Goal: Check status: Check status

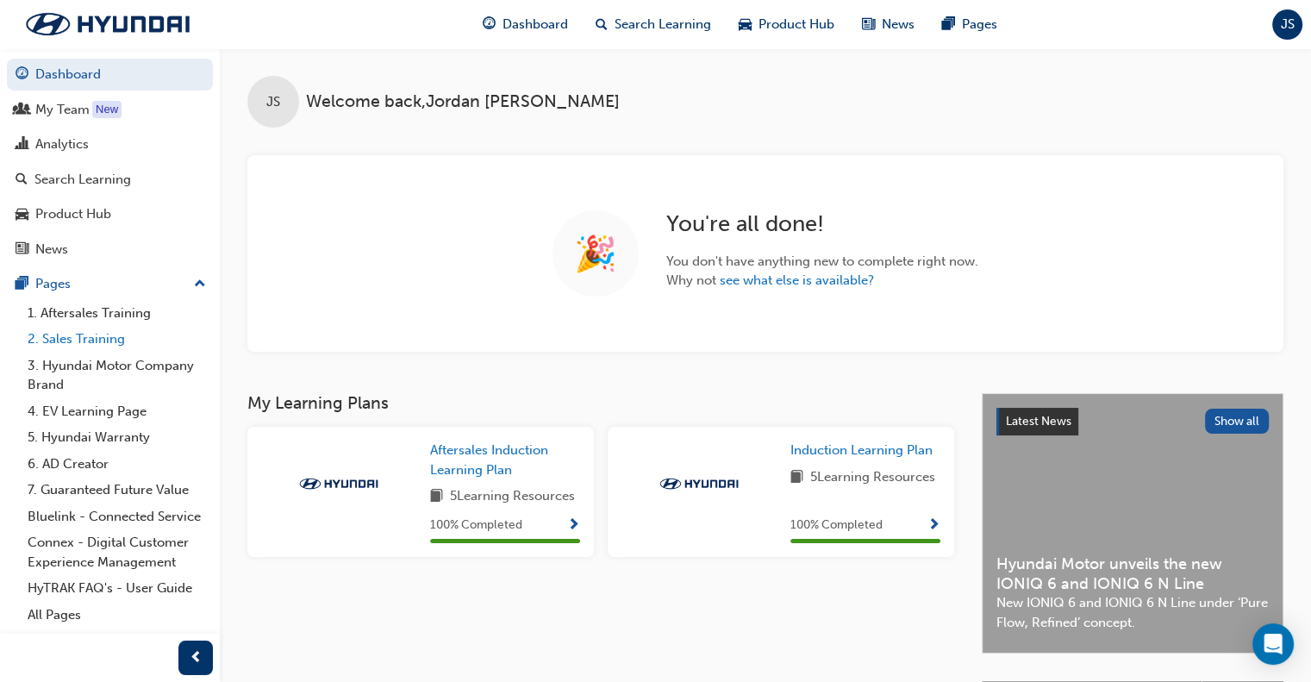
click at [113, 337] on link "2. Sales Training" at bounding box center [117, 339] width 192 height 27
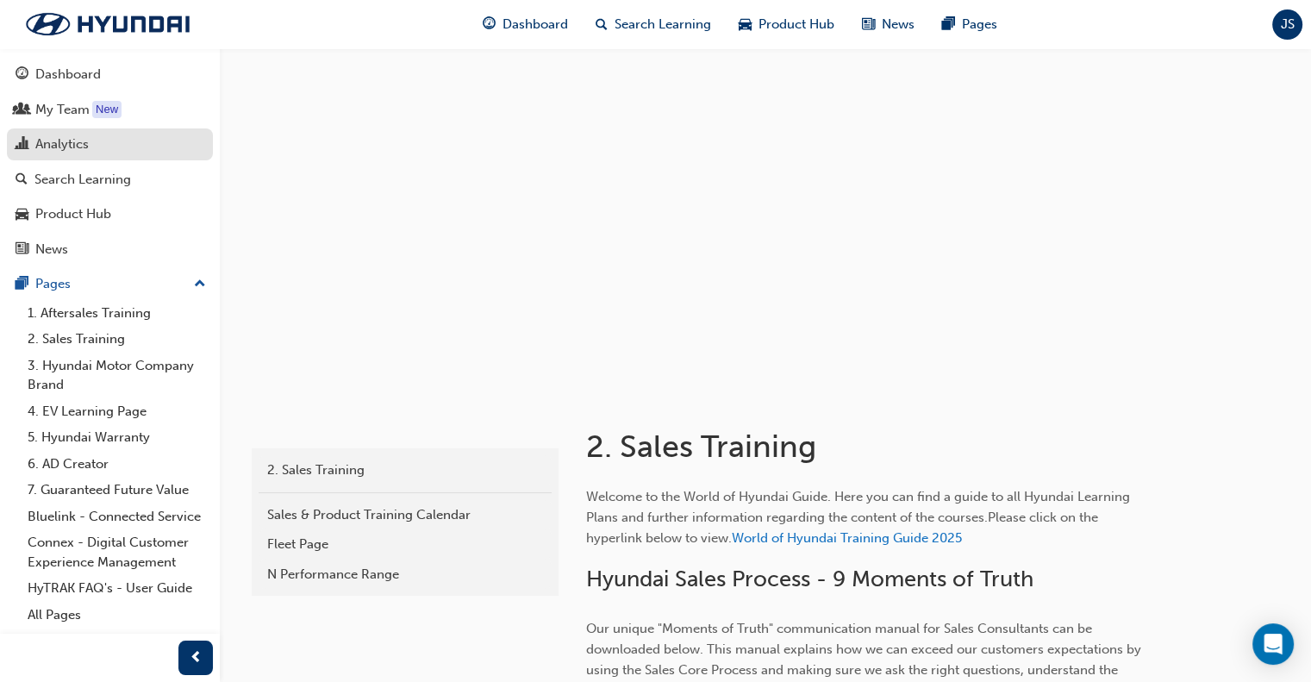
click at [103, 149] on div "Analytics" at bounding box center [110, 145] width 189 height 22
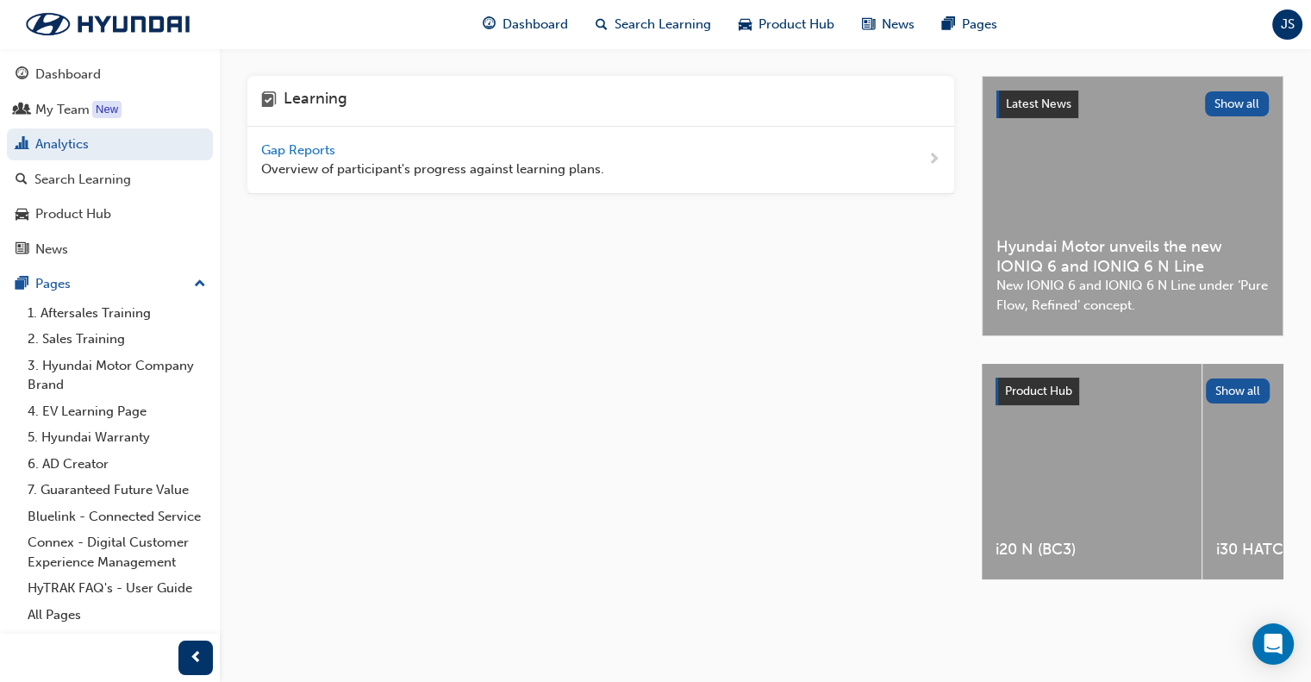
click at [326, 150] on span "Gap Reports" at bounding box center [300, 150] width 78 height 16
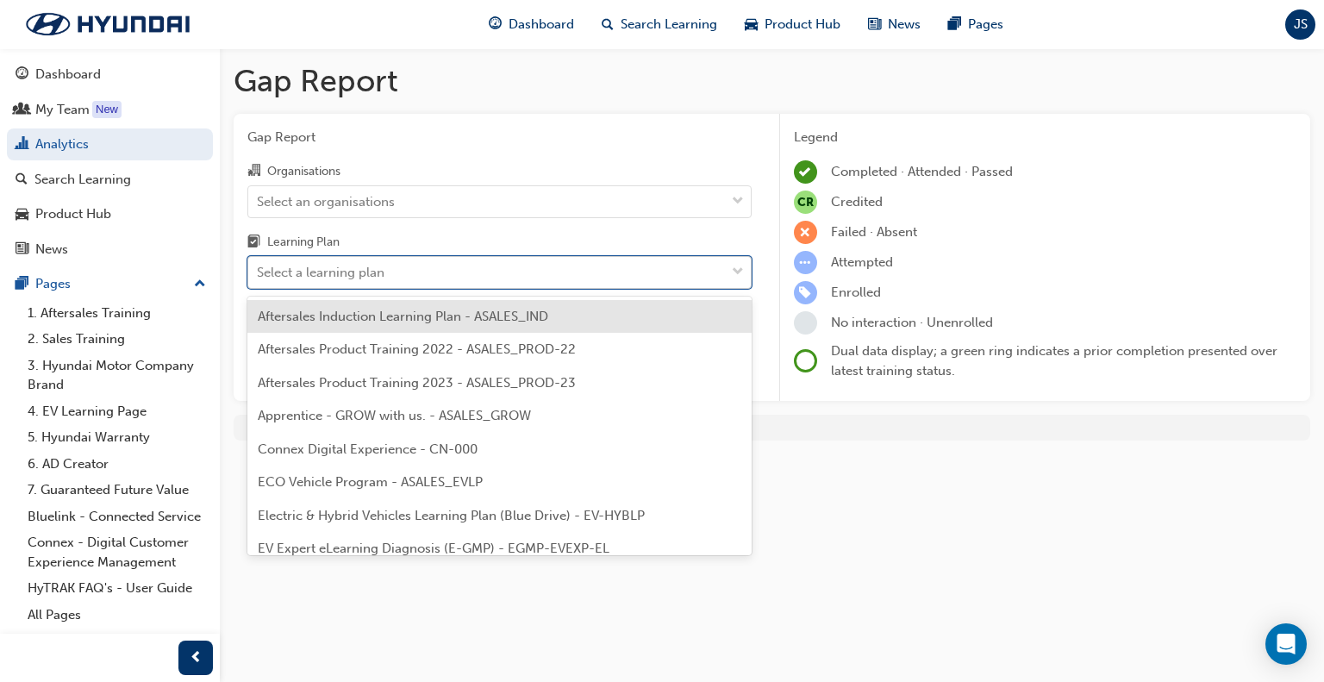
click at [498, 278] on div "Select a learning plan" at bounding box center [486, 273] width 477 height 30
click at [259, 278] on input "Learning Plan option Aftersales Induction Learning Plan - ASALES_IND focused, 1…" at bounding box center [258, 272] width 2 height 15
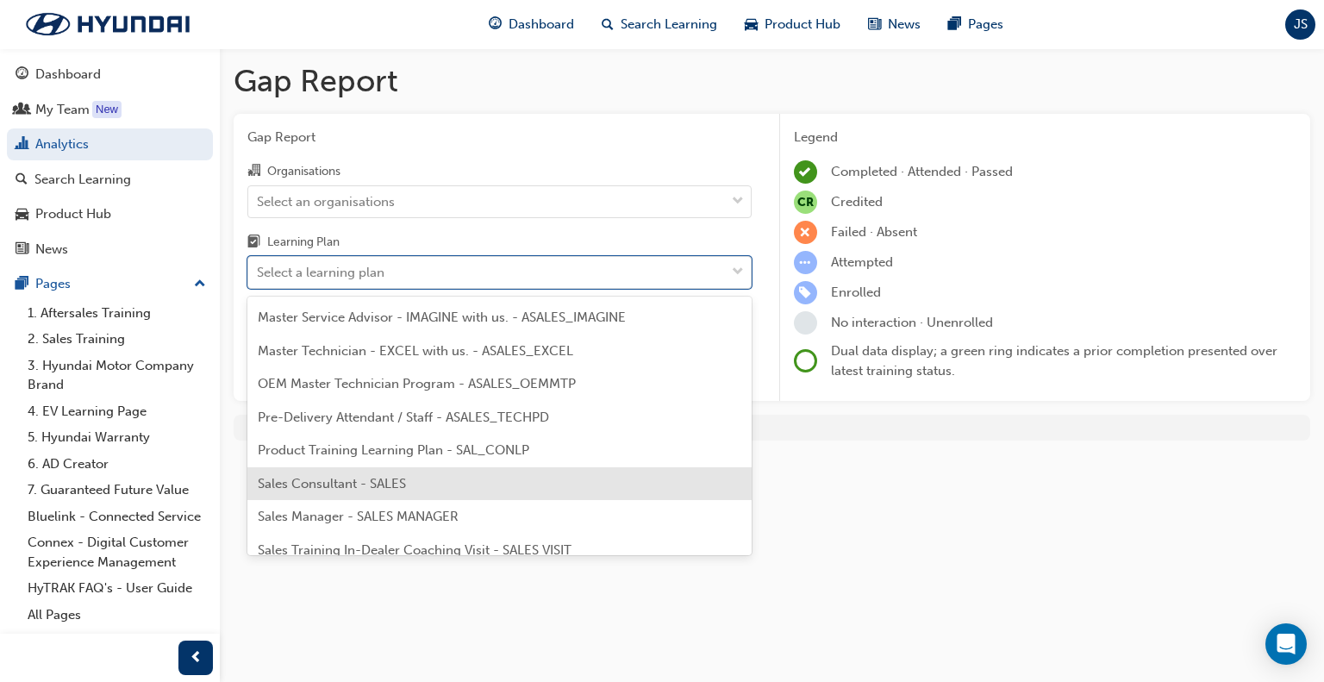
scroll to position [797, 0]
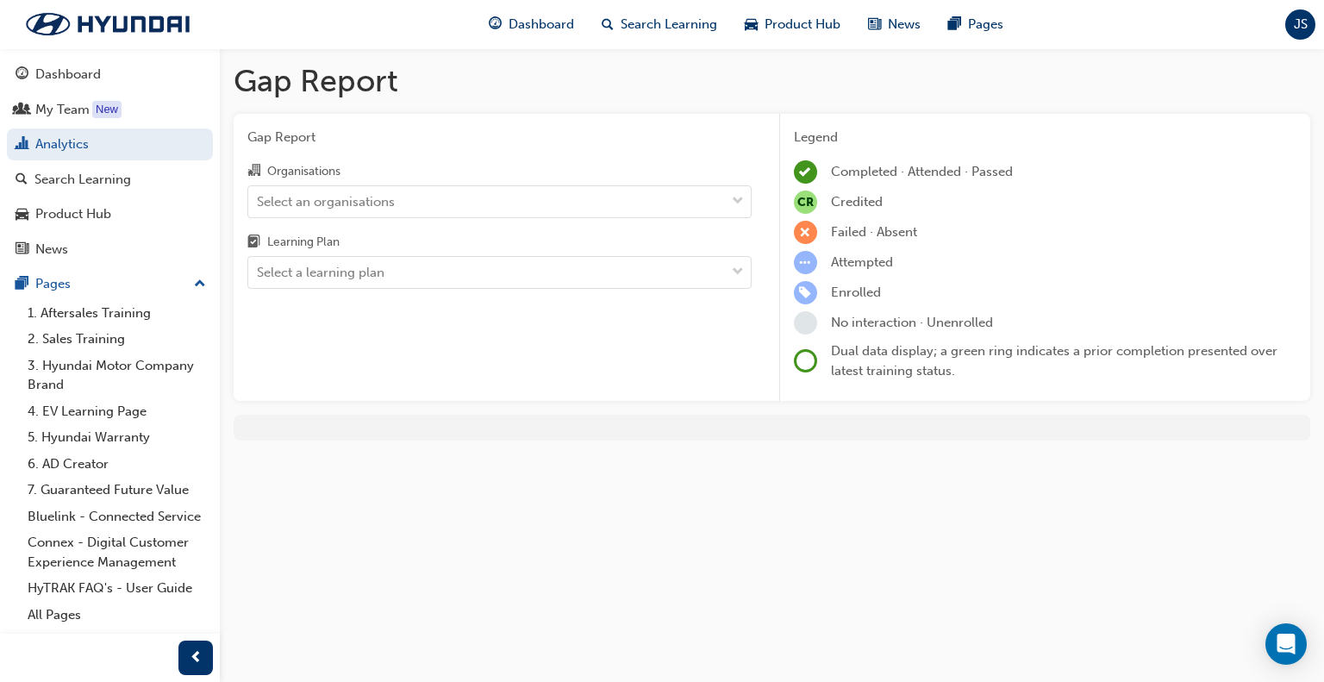
click at [443, 620] on div "Gap Report Gap Report Organisations Select an organisations Learning Plan Selec…" at bounding box center [662, 341] width 1324 height 682
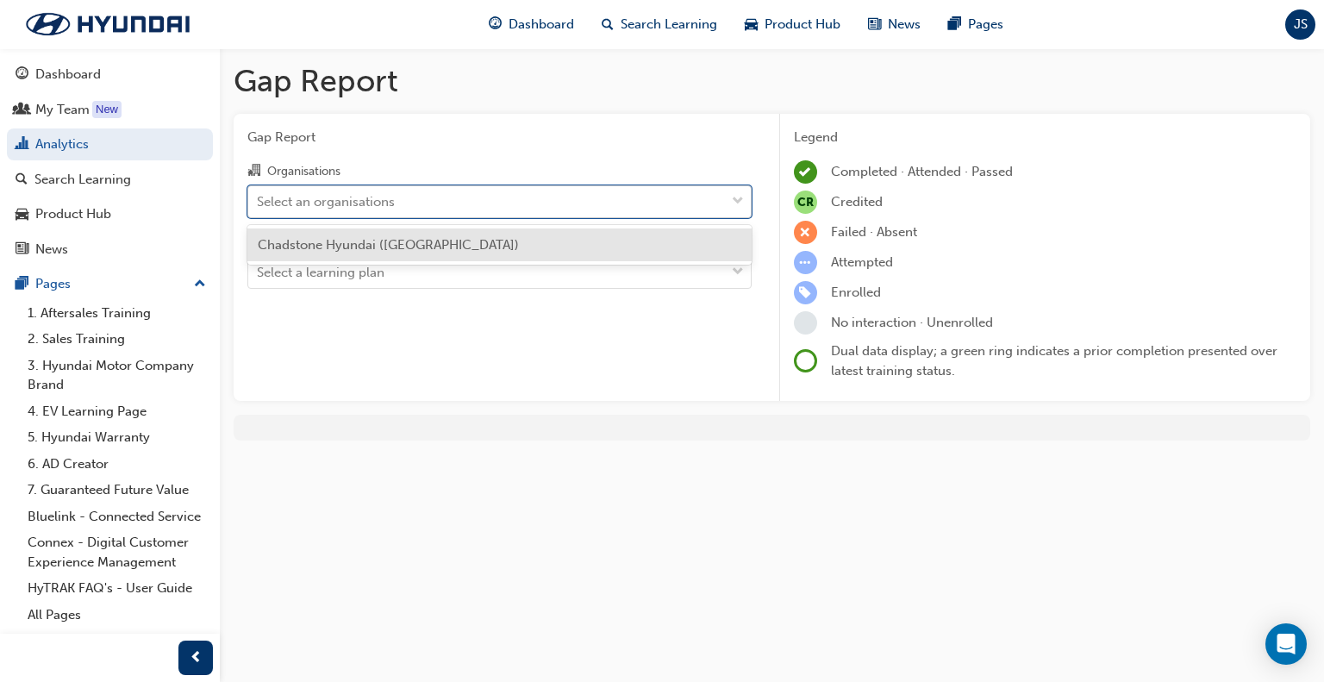
click at [438, 203] on div "Select an organisations" at bounding box center [486, 201] width 477 height 30
click at [259, 203] on input "Organisations option Chadstone Hyundai ([GEOGRAPHIC_DATA]) focused, 1 of 1. 1 r…" at bounding box center [258, 200] width 2 height 15
click at [431, 241] on span "Chadstone Hyundai ([GEOGRAPHIC_DATA])" at bounding box center [388, 245] width 261 height 16
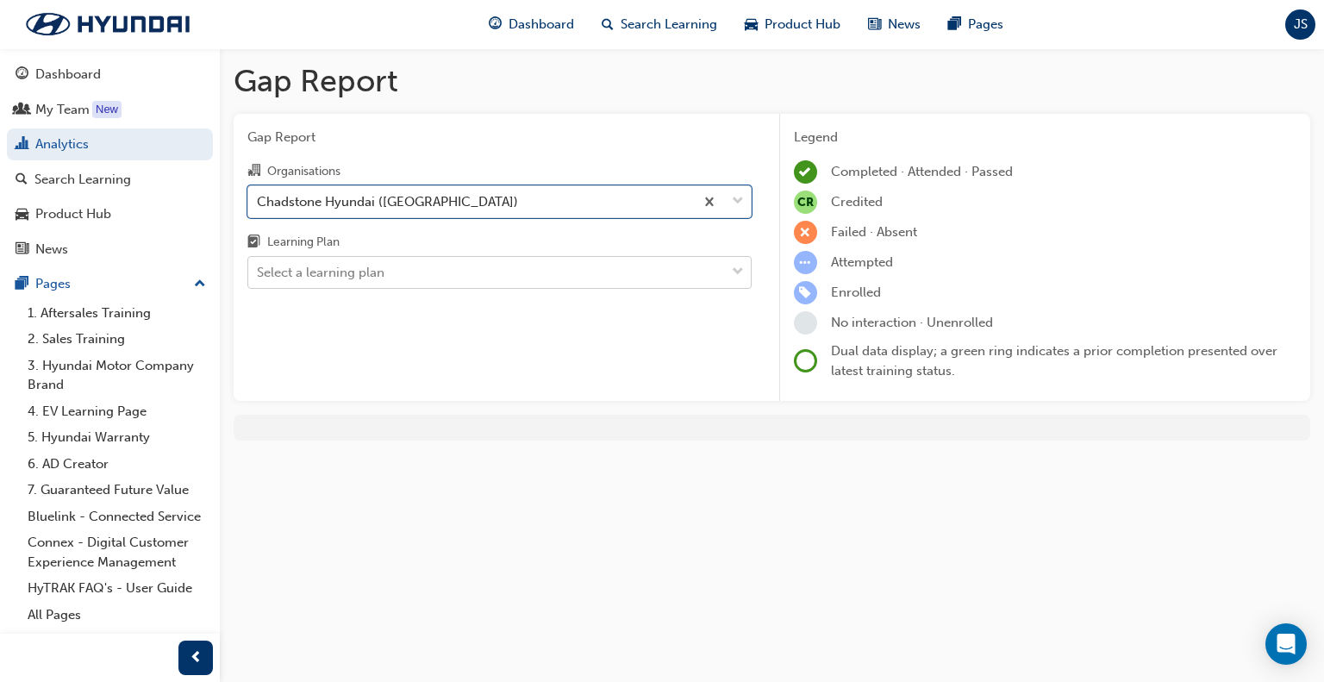
click at [435, 264] on div "Select a learning plan" at bounding box center [486, 273] width 477 height 30
click at [259, 265] on input "Learning Plan Select a learning plan" at bounding box center [258, 272] width 2 height 15
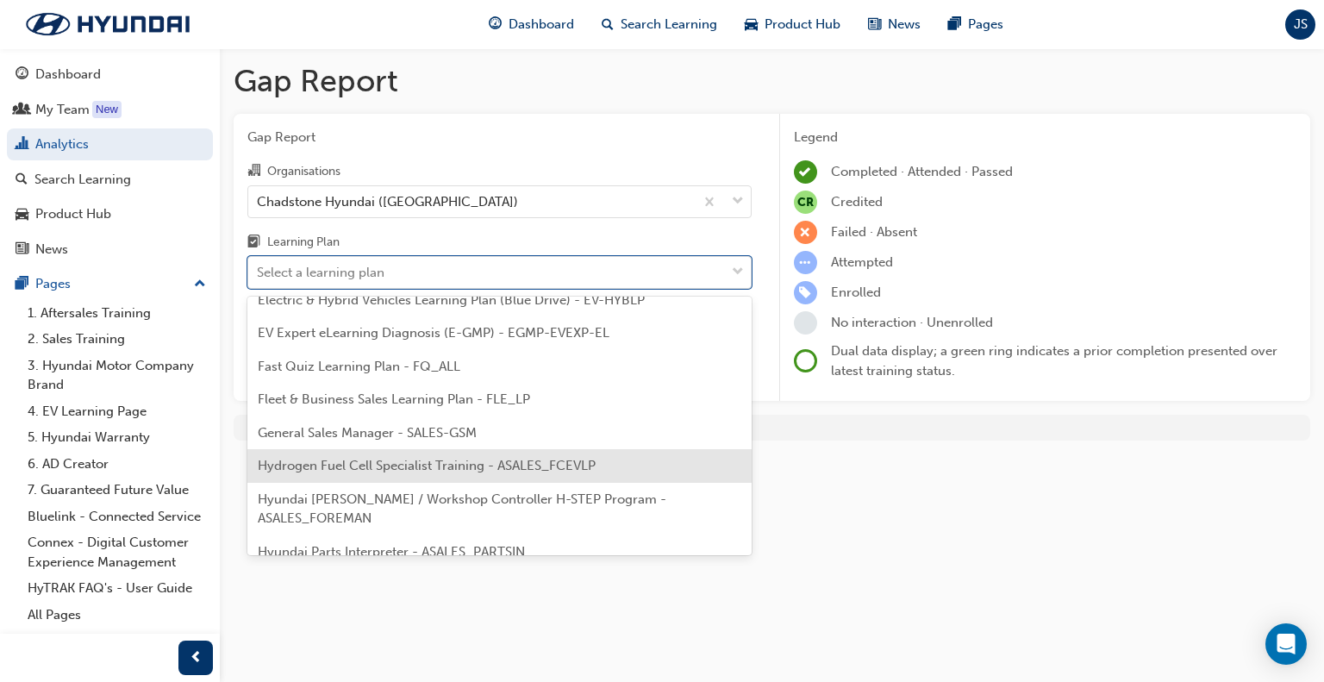
scroll to position [214, 0]
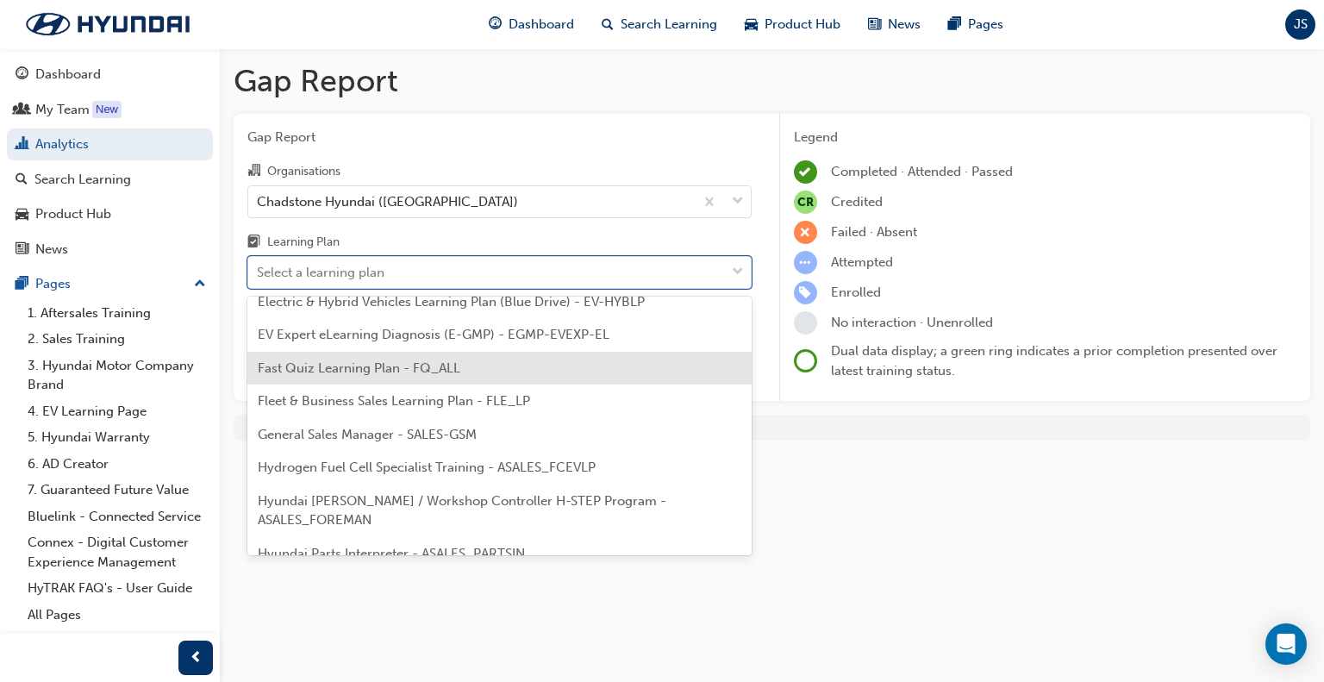
click at [410, 369] on span "Fast Quiz Learning Plan - FQ_ALL" at bounding box center [359, 368] width 203 height 16
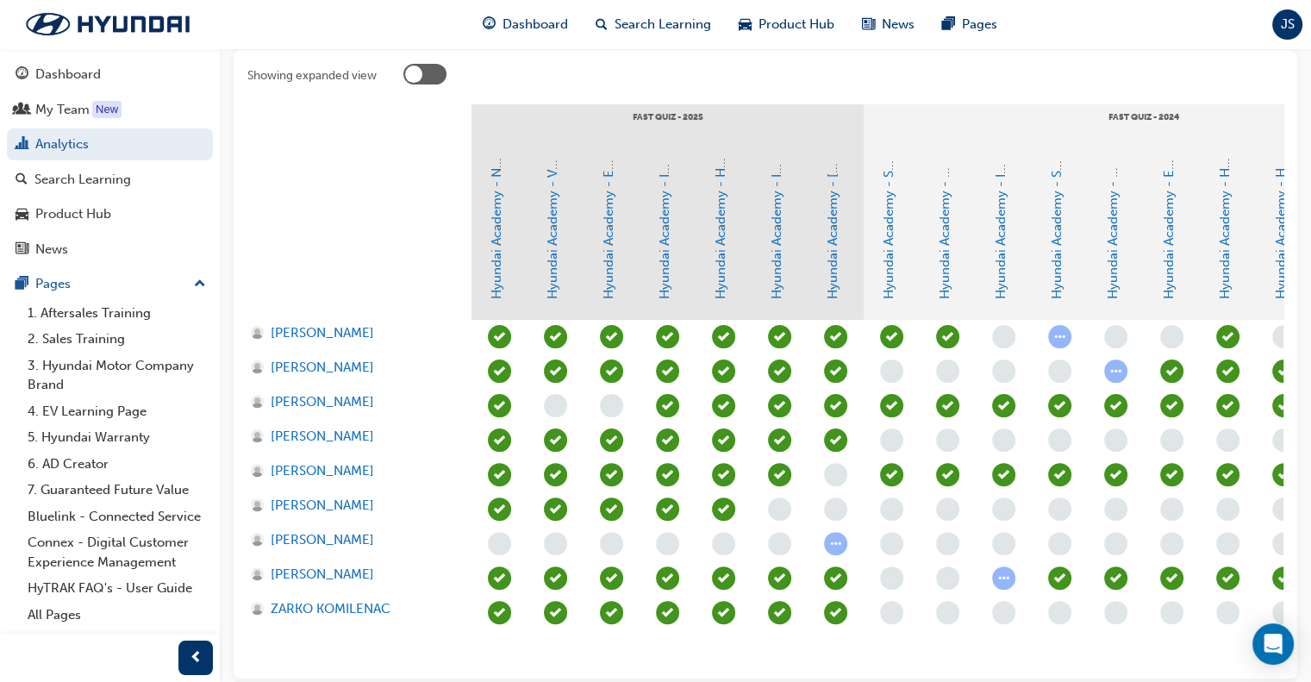
scroll to position [366, 0]
